Goal: Find specific page/section: Find specific page/section

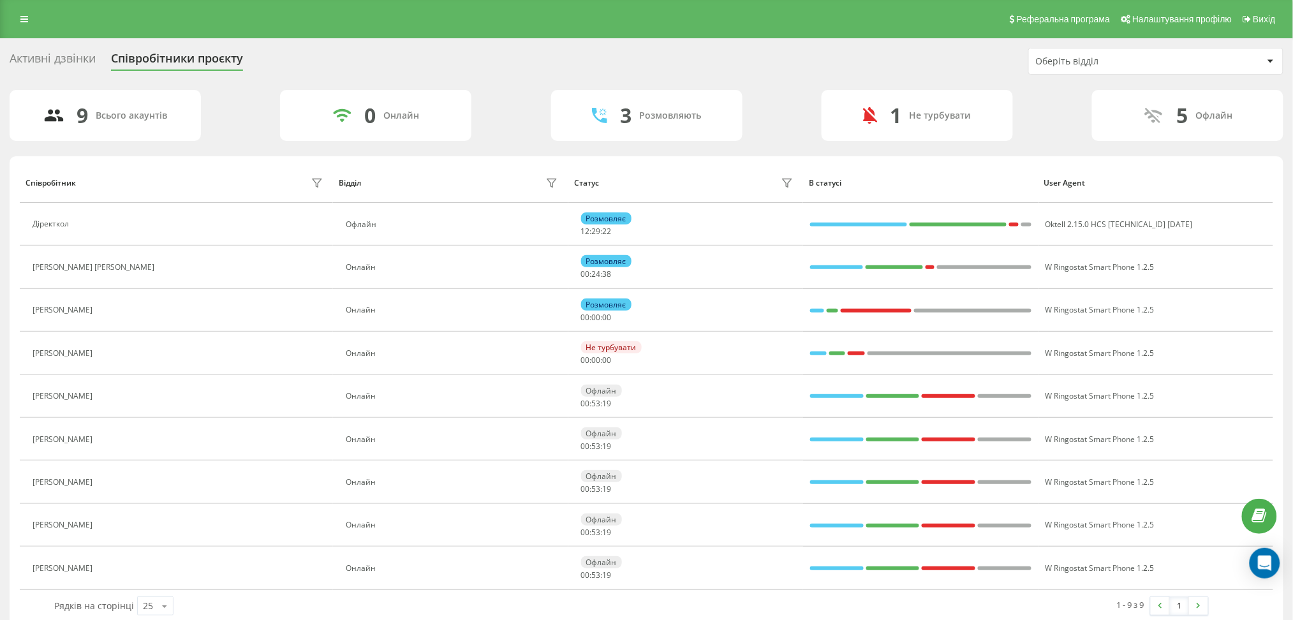
click at [29, 57] on div "Активні дзвінки" at bounding box center [53, 62] width 86 height 20
